Goal: Find specific page/section: Find specific page/section

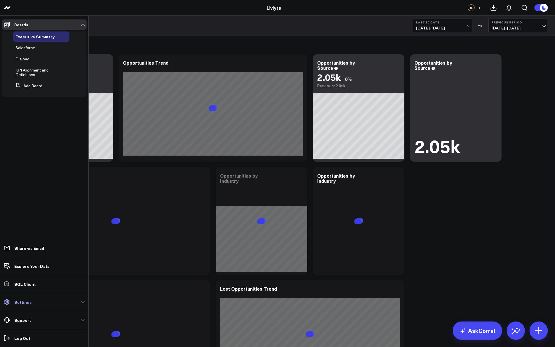
click at [44, 302] on link "Settings" at bounding box center [44, 302] width 85 height 10
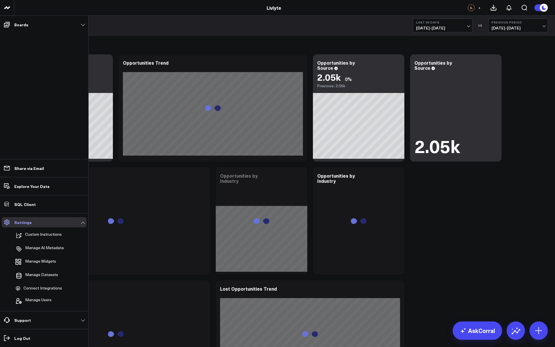
click at [44, 302] on span "Manage Users" at bounding box center [38, 300] width 26 height 7
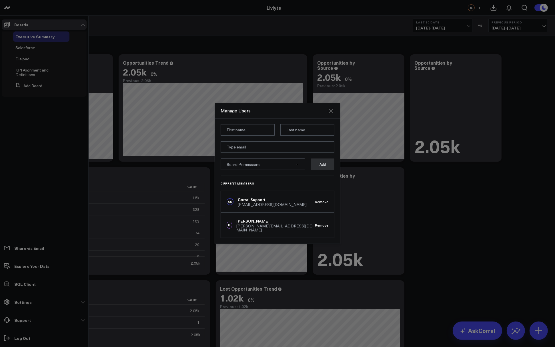
click at [333, 112] on icon "Close" at bounding box center [330, 110] width 7 height 7
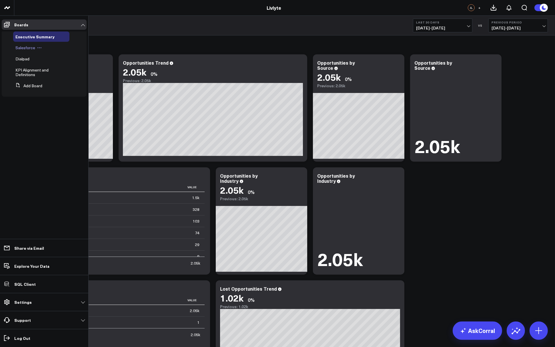
click at [21, 48] on span "Salesforce" at bounding box center [25, 47] width 20 height 5
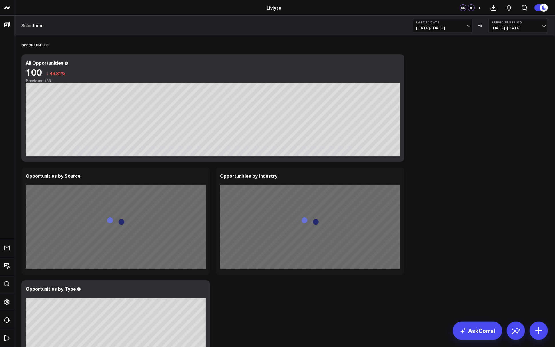
click at [473, 9] on div "JL" at bounding box center [471, 7] width 7 height 7
